Goal: Information Seeking & Learning: Find specific fact

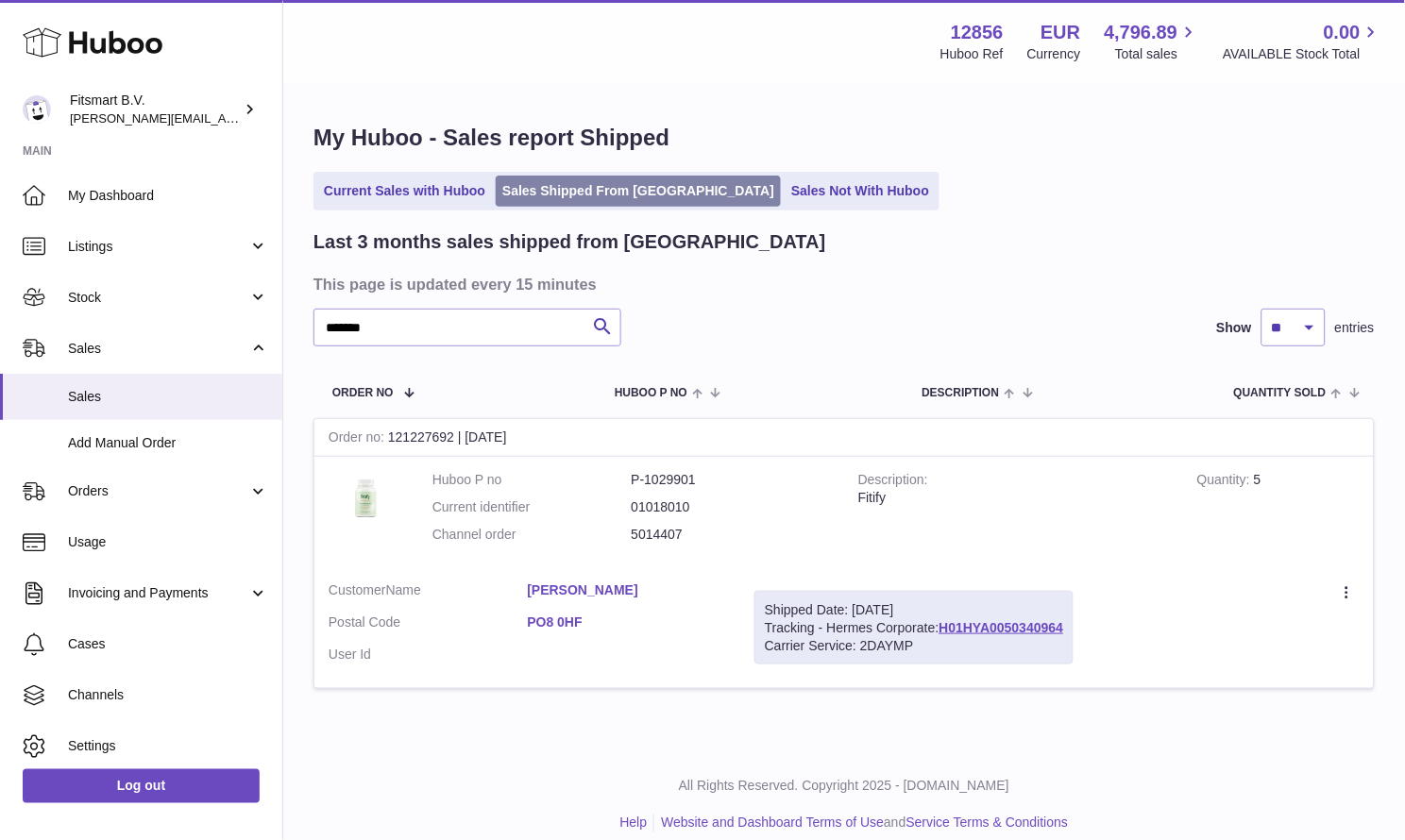
click at [595, 194] on link "Sales Shipped From Huboo" at bounding box center [637, 191] width 285 height 32
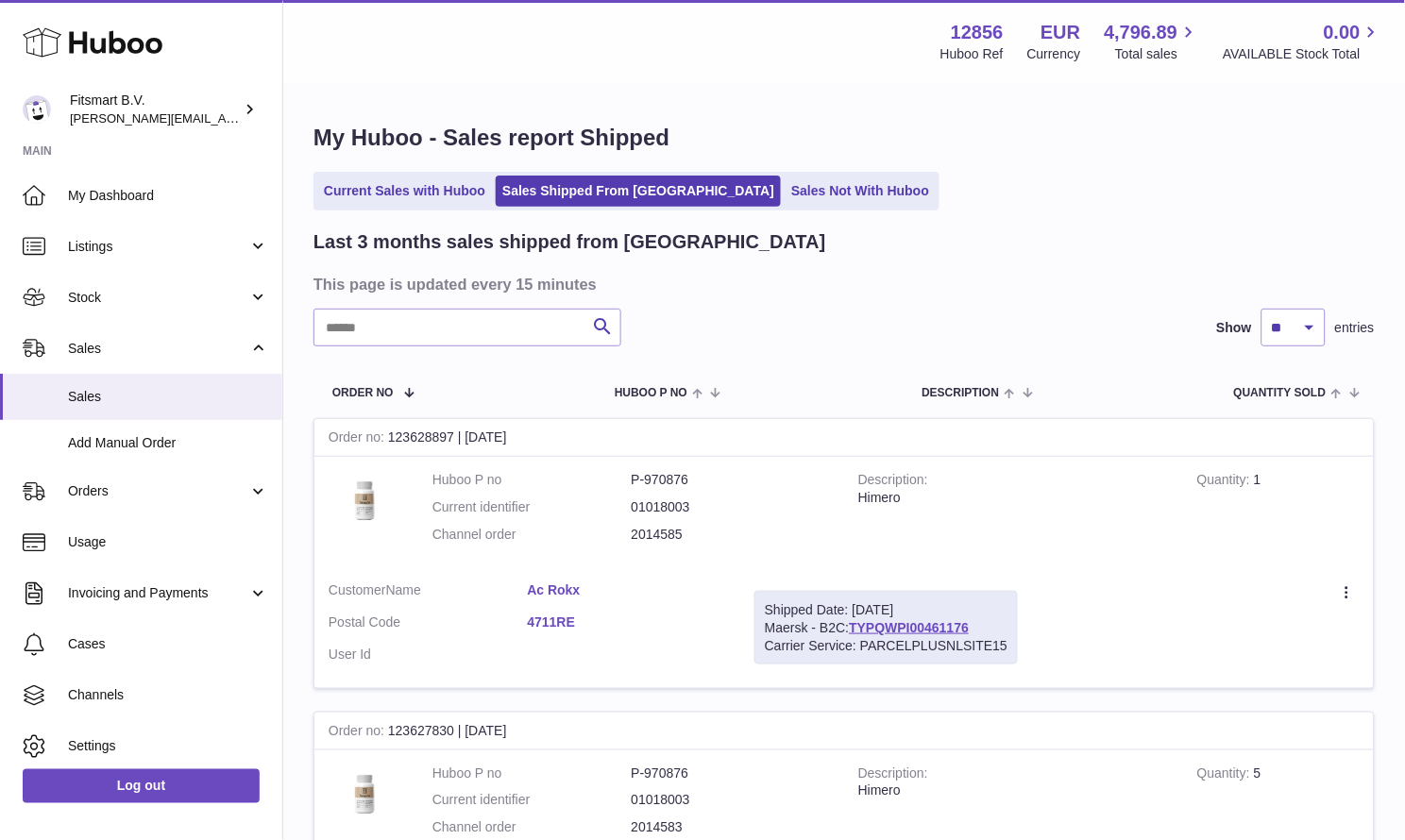
click at [527, 346] on input "text" at bounding box center [467, 327] width 307 height 37
paste input "*******"
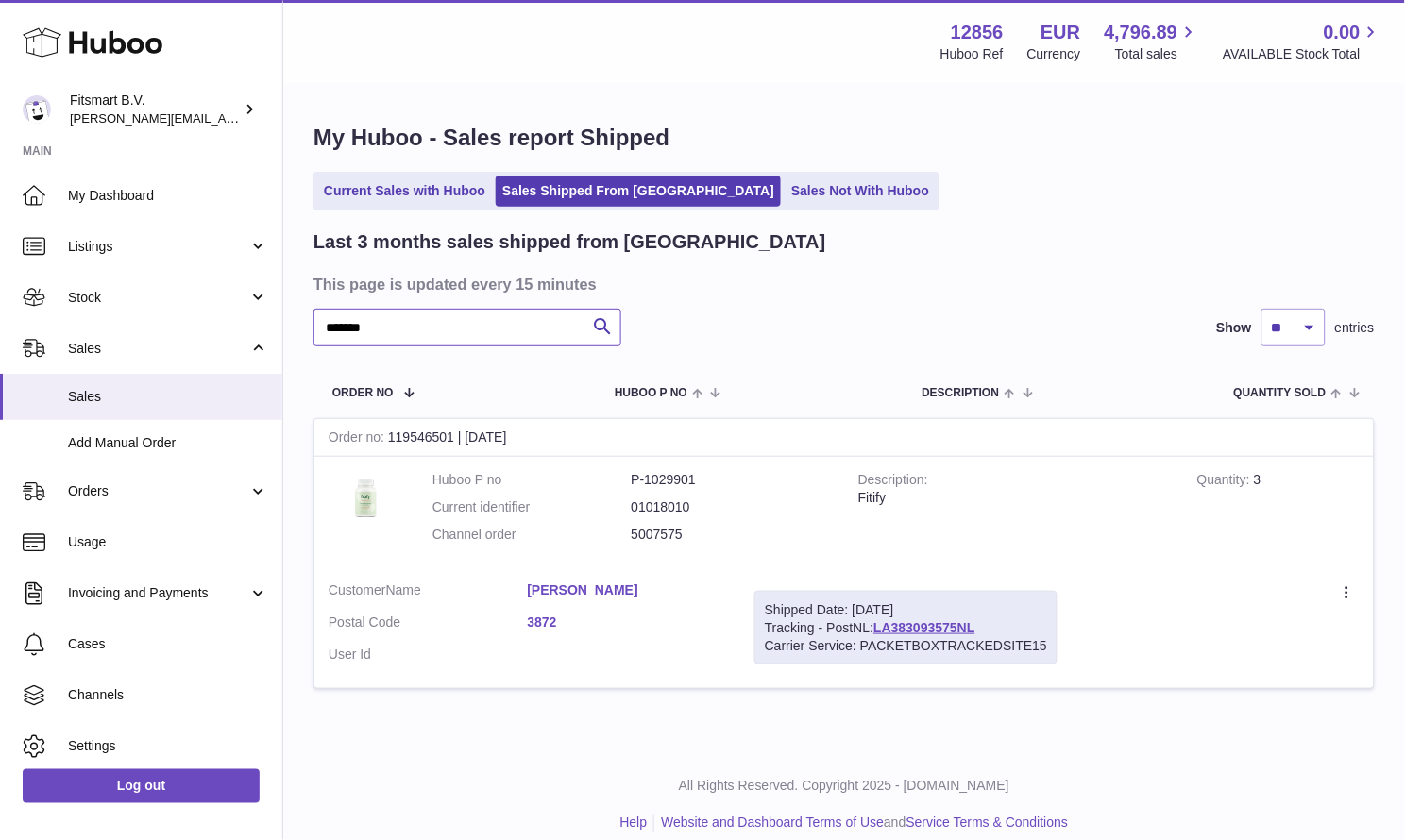
type input "*******"
click at [930, 637] on div "Carrier Service: PACKETBOXTRACKEDSITE15" at bounding box center [905, 646] width 282 height 18
click at [933, 629] on link "LA383093575NL" at bounding box center [923, 626] width 101 height 15
click at [934, 630] on link "LA383093575NL" at bounding box center [923, 626] width 101 height 15
click at [598, 586] on link "Johann Lendl" at bounding box center [628, 590] width 199 height 18
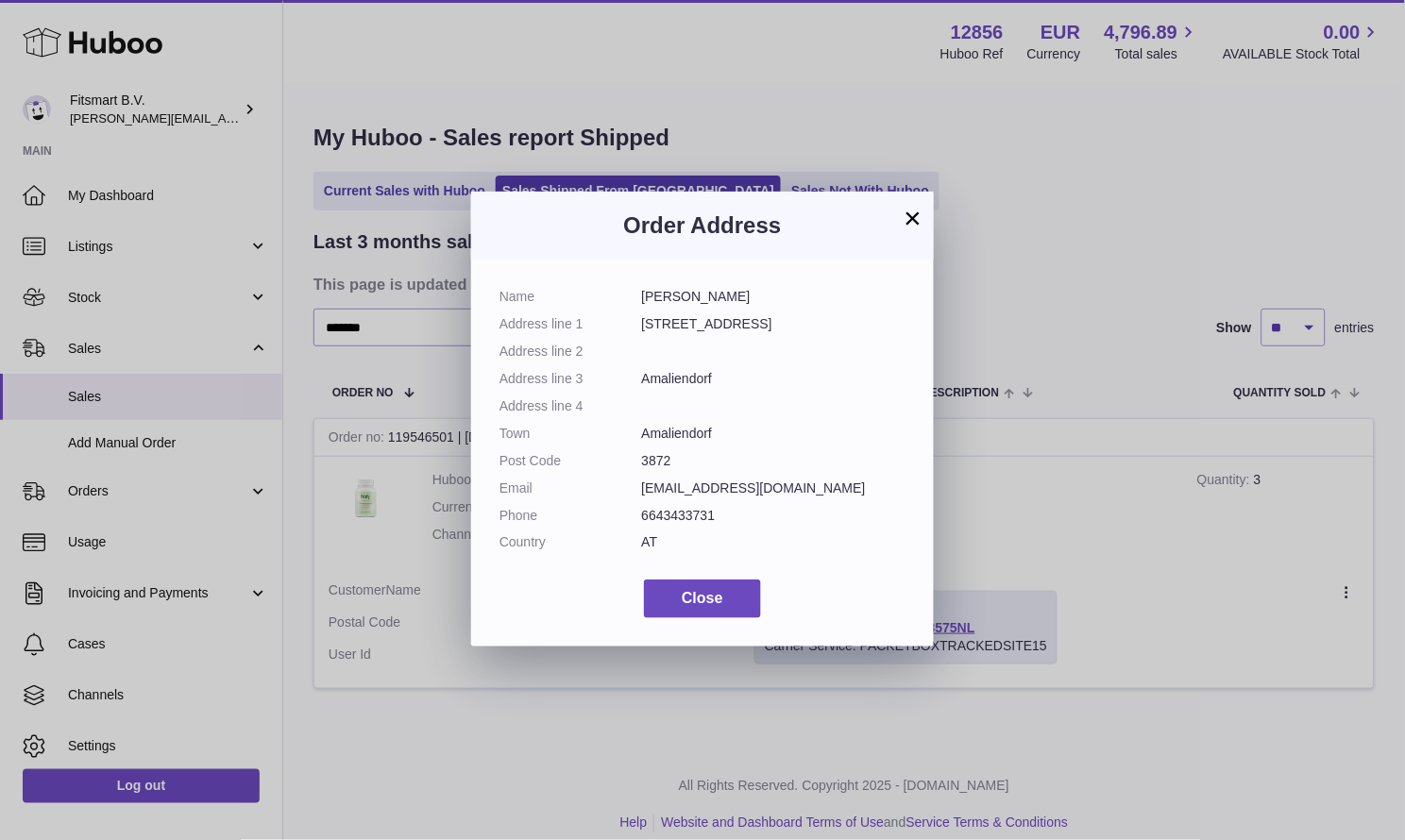
click at [640, 322] on dt "Address line 1" at bounding box center [570, 324] width 143 height 18
drag, startPoint x: 641, startPoint y: 326, endPoint x: 748, endPoint y: 326, distance: 107.0
click at [748, 326] on dd "Hauptstraße 17" at bounding box center [773, 324] width 264 height 18
copy dd "Hauptstraße 17"
click at [677, 374] on dd "Amaliendorf" at bounding box center [773, 379] width 264 height 18
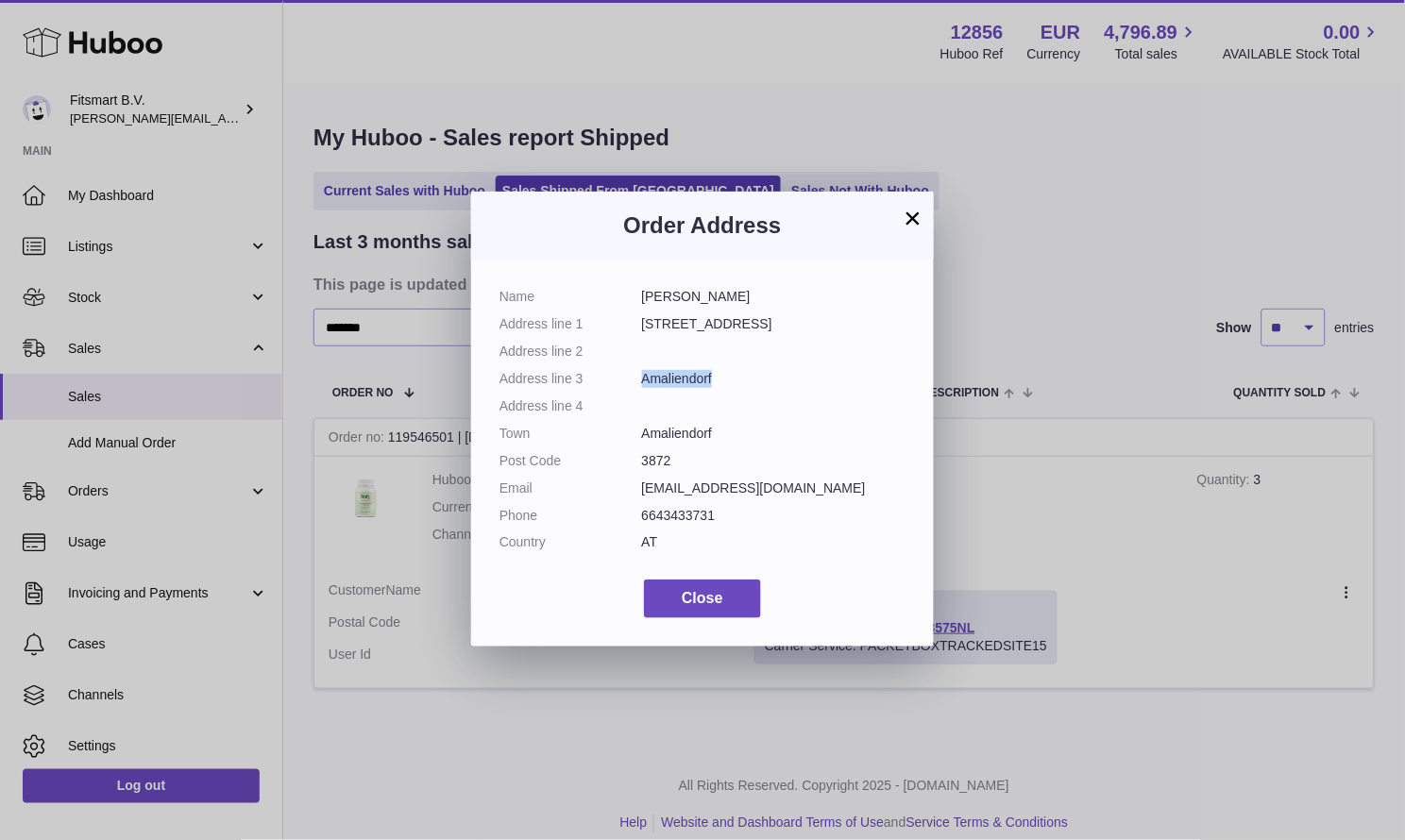
click at [677, 374] on dd "Amaliendorf" at bounding box center [773, 379] width 264 height 18
copy dd "Amaliendorf"
click at [660, 460] on dd "3872" at bounding box center [773, 461] width 264 height 18
copy dd "3872"
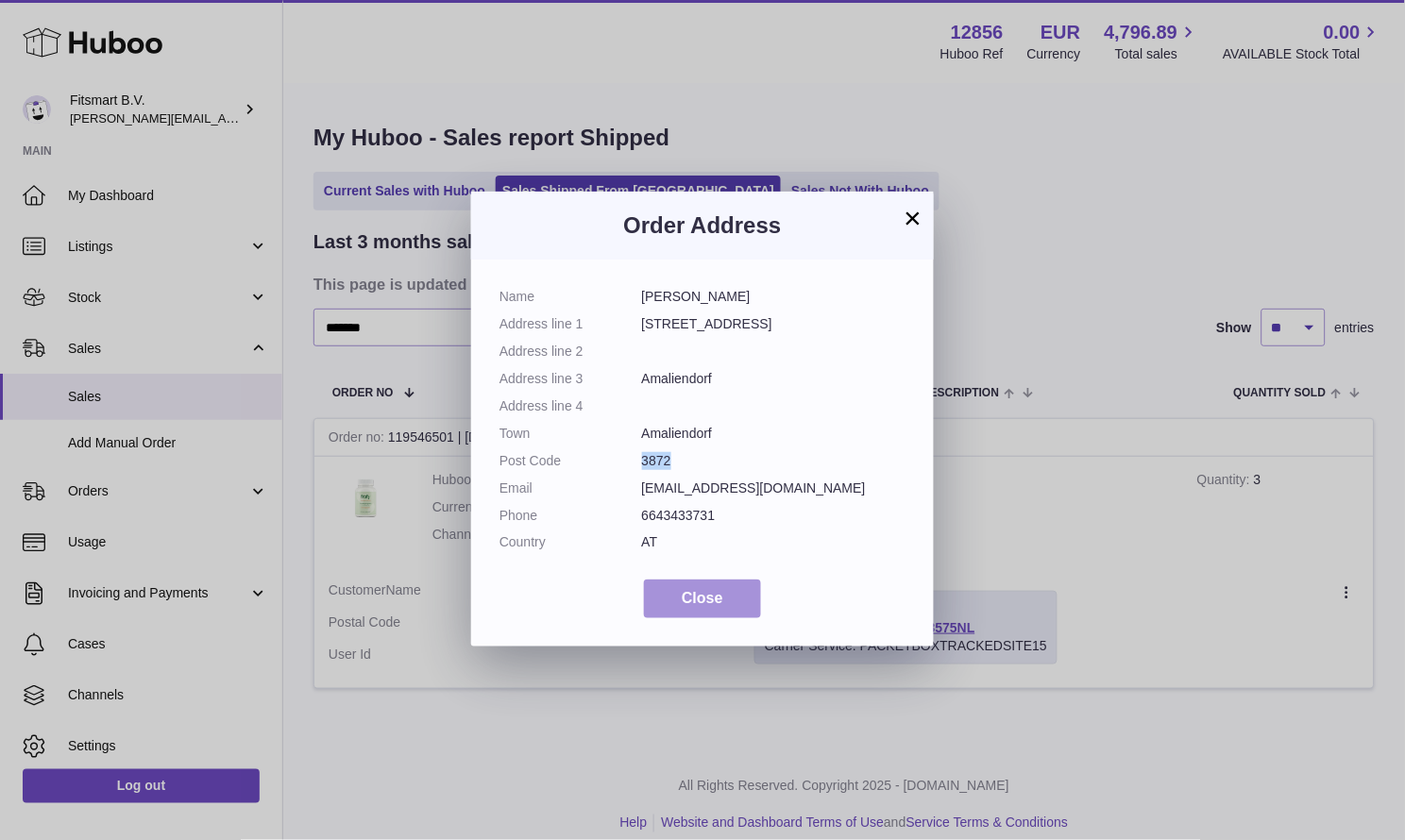
drag, startPoint x: 694, startPoint y: 589, endPoint x: 709, endPoint y: 586, distance: 15.3
click at [693, 589] on button "Close" at bounding box center [702, 598] width 117 height 38
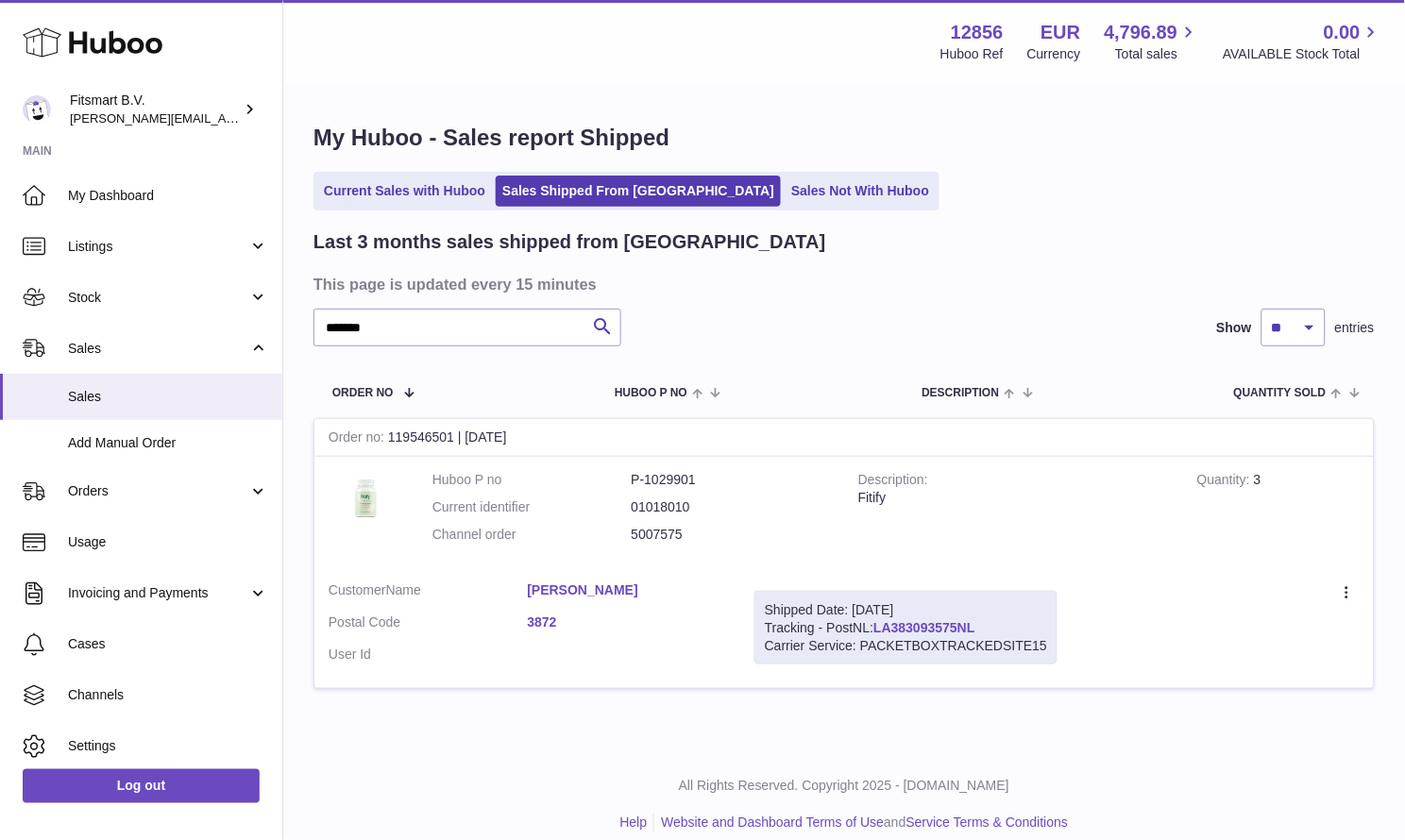
click at [926, 623] on link "LA383093575NL" at bounding box center [923, 626] width 101 height 15
click at [555, 173] on ul "Current Sales with Huboo Sales Shipped From Huboo Sales Not With Huboo" at bounding box center [626, 190] width 626 height 38
click at [552, 192] on link "Sales Shipped From [GEOGRAPHIC_DATA]" at bounding box center [637, 191] width 285 height 32
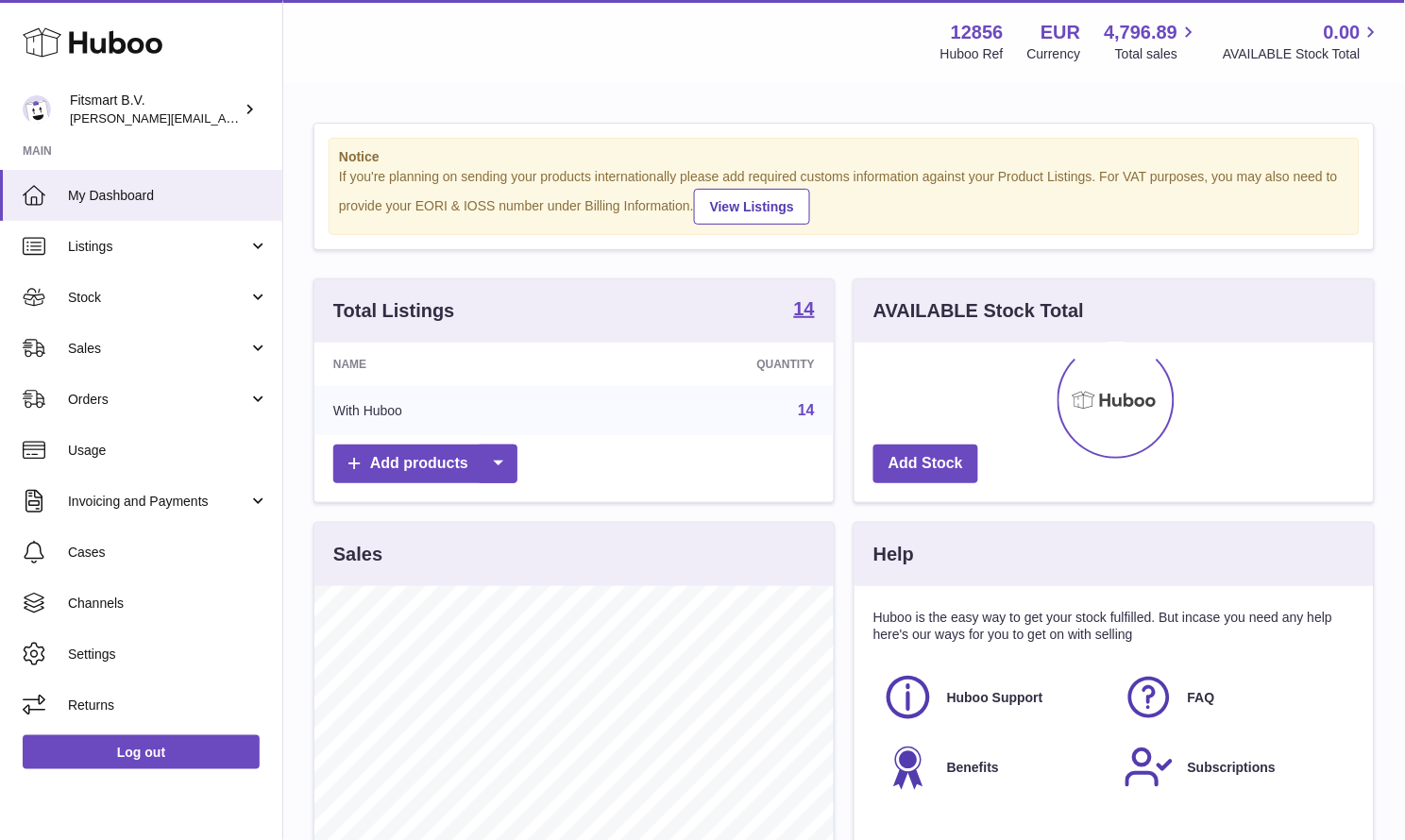
scroll to position [294, 519]
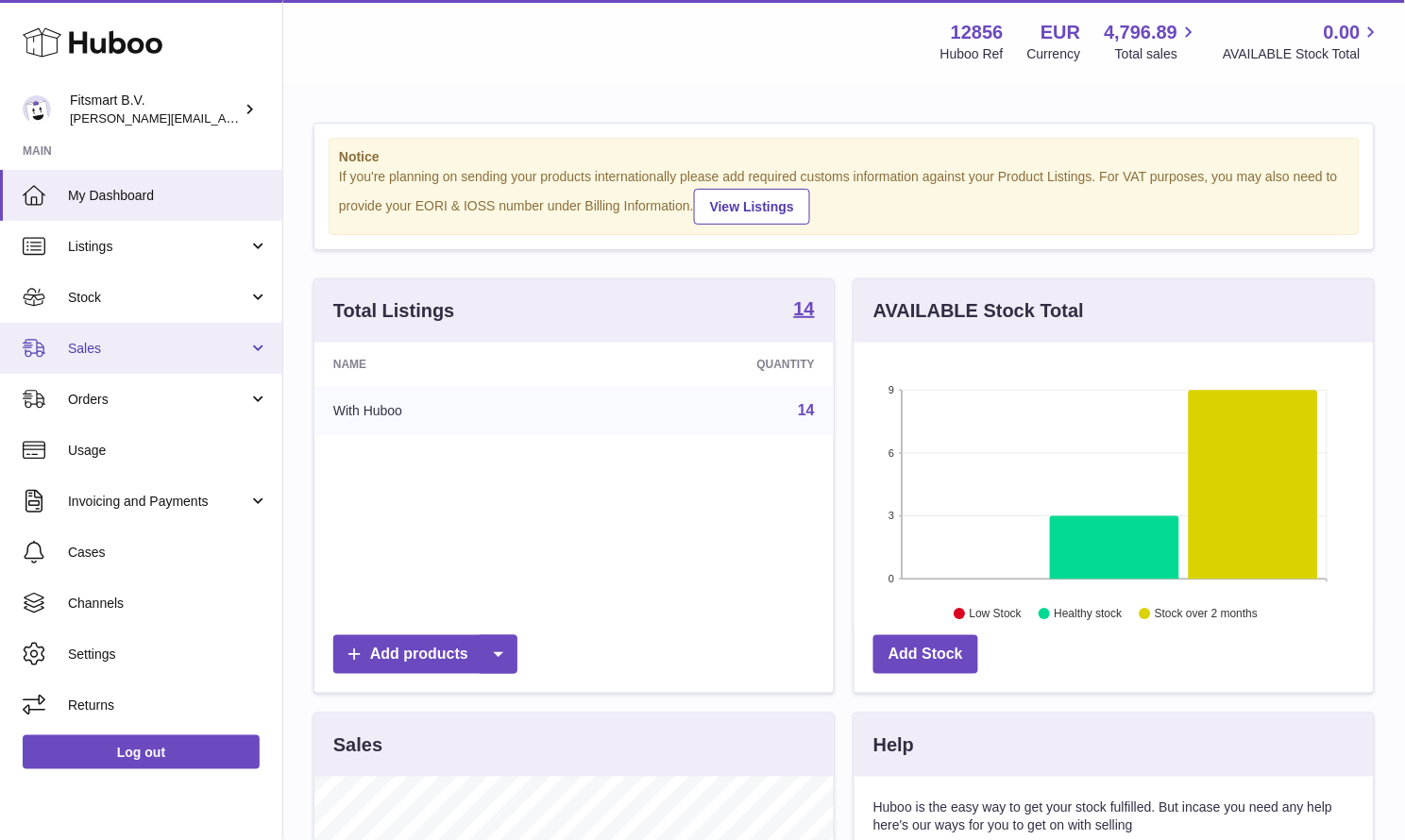
click at [151, 343] on span "Sales" at bounding box center [158, 349] width 180 height 18
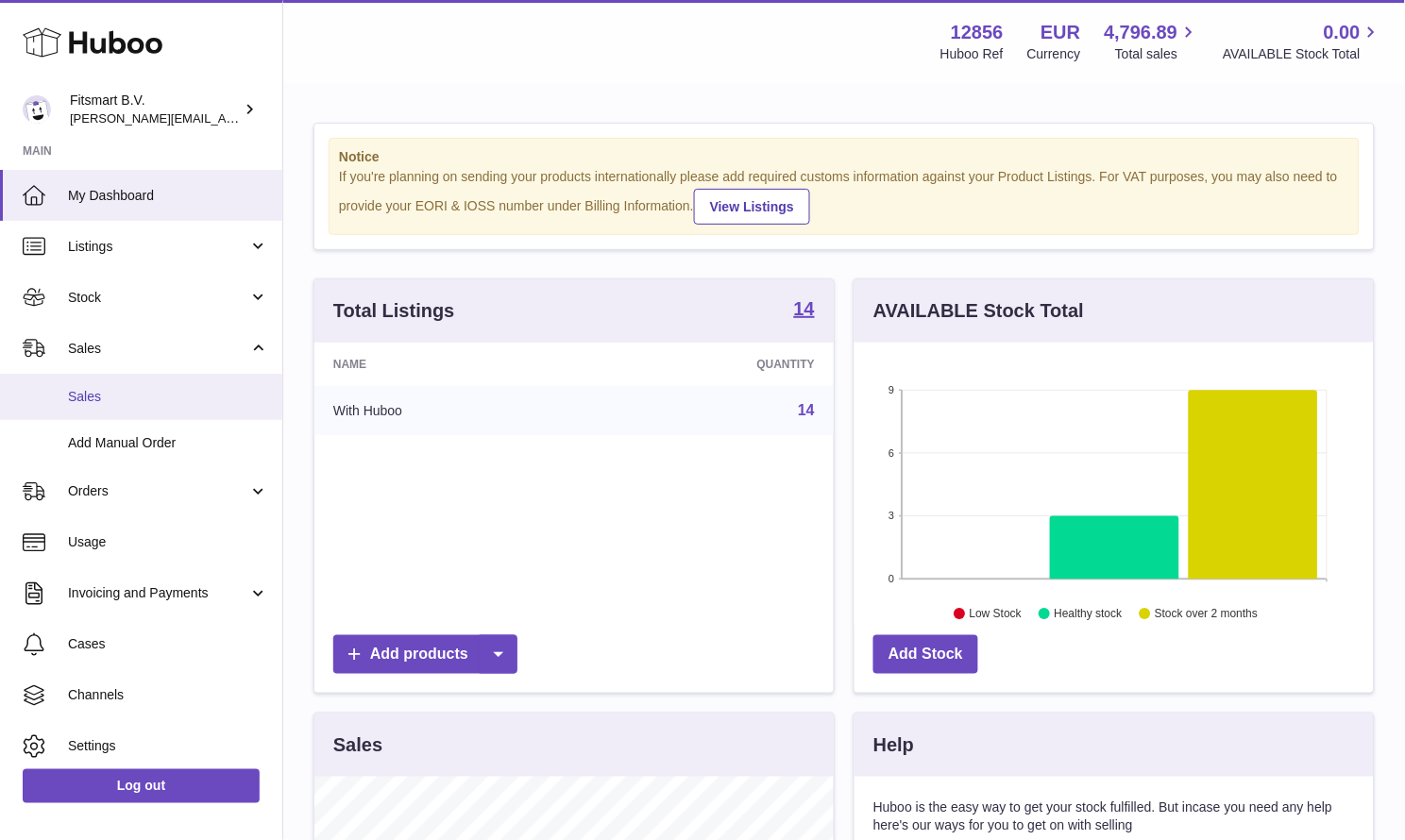
click at [126, 381] on link "Sales" at bounding box center [141, 396] width 282 height 46
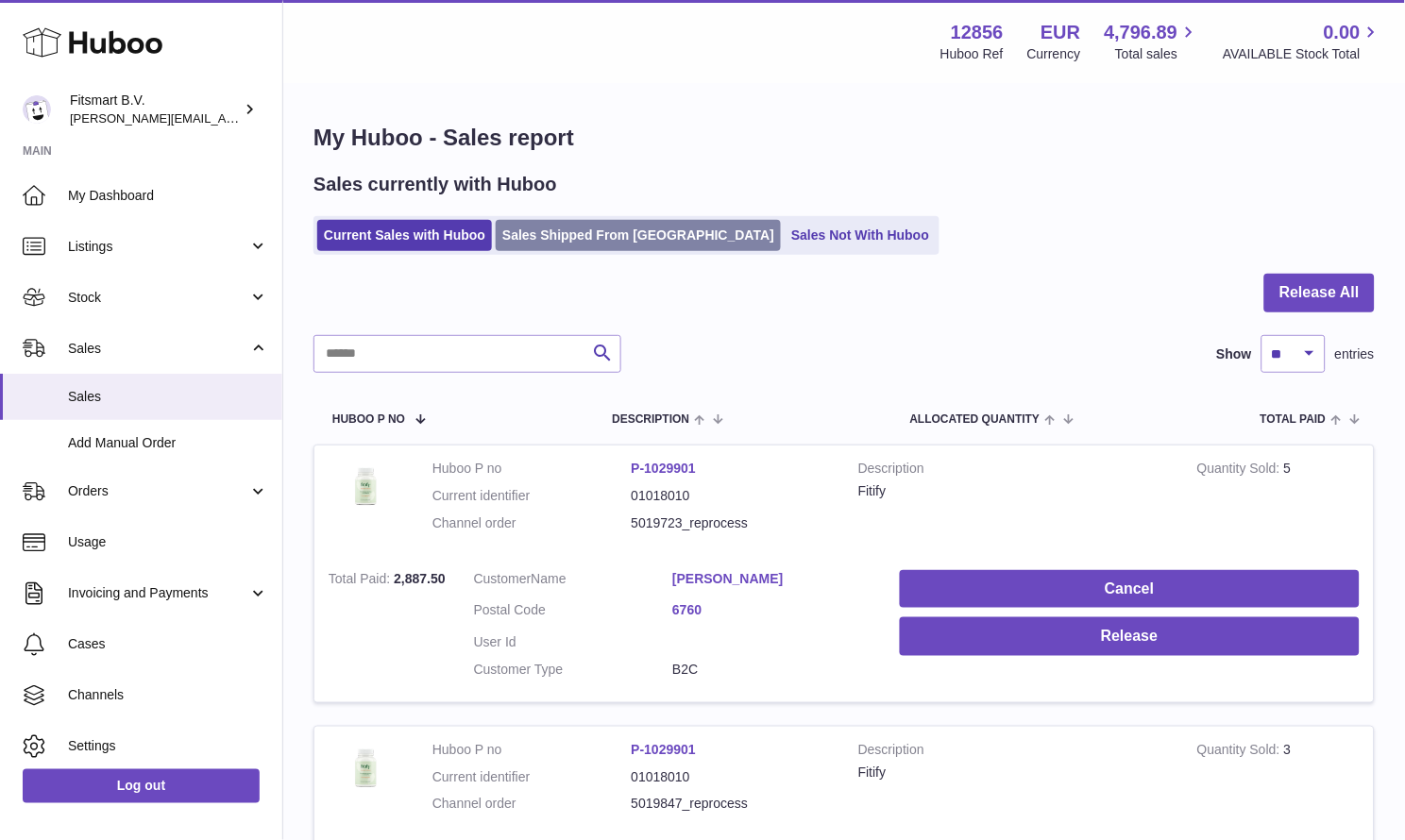
click at [561, 244] on link "Sales Shipped From Huboo" at bounding box center [637, 235] width 285 height 32
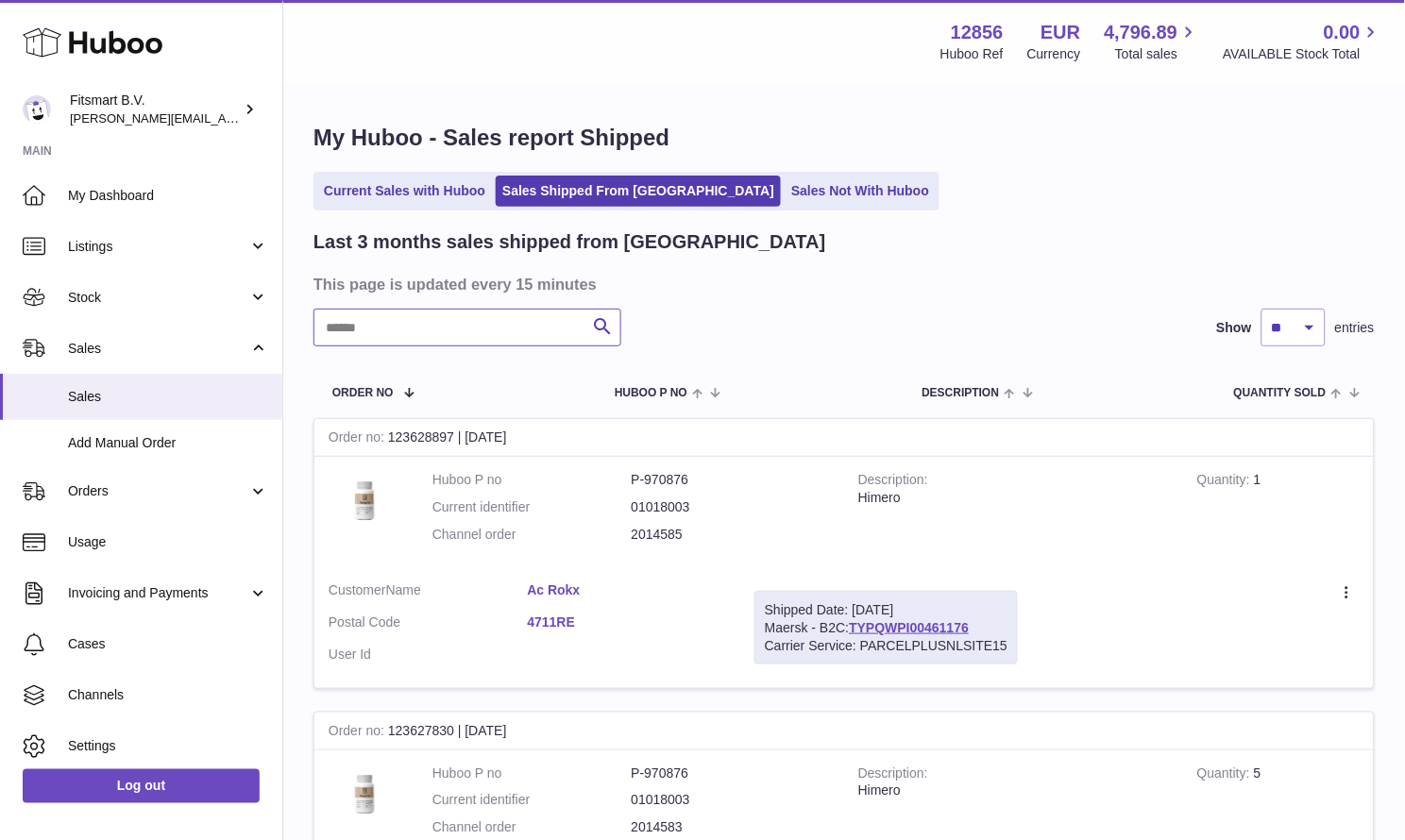
click at [469, 314] on input "text" at bounding box center [467, 327] width 307 height 37
paste input "*******"
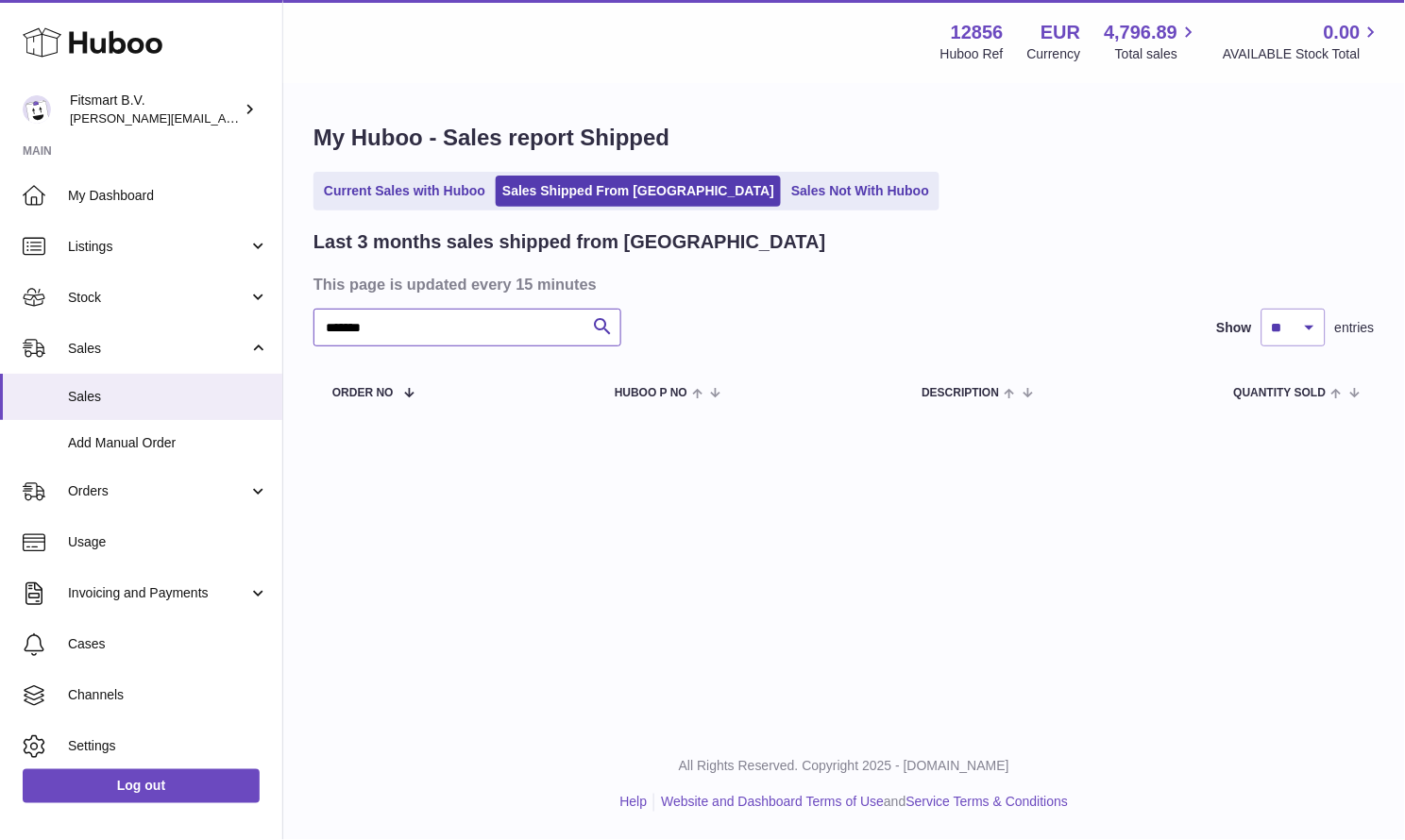
type input "*******"
